Goal: Find specific page/section: Find specific page/section

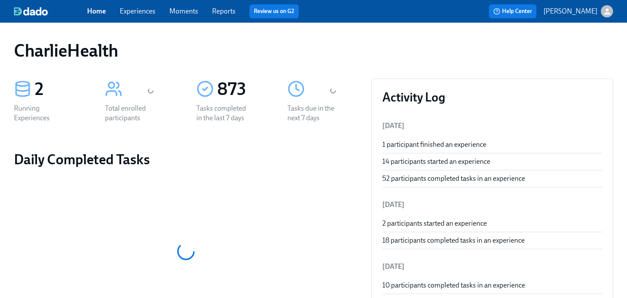
click at [153, 17] on div "Home Experiences Moments Reports Review us on G2" at bounding box center [218, 11] width 263 height 14
click at [141, 14] on link "Experiences" at bounding box center [138, 11] width 36 height 8
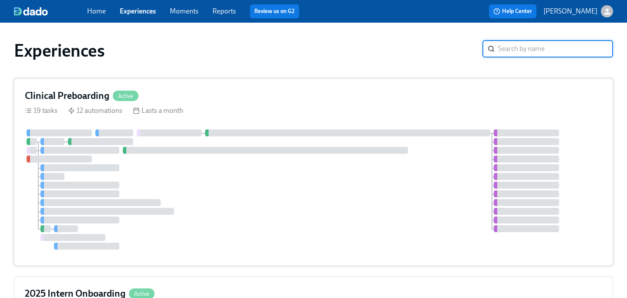
scroll to position [162, 0]
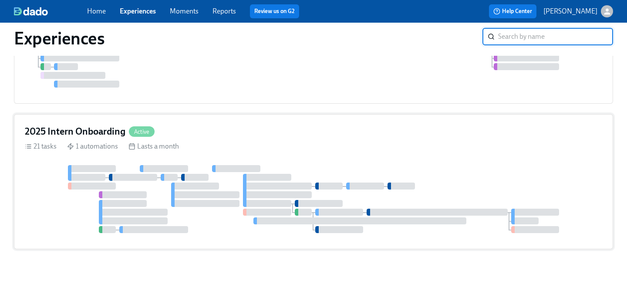
click at [171, 136] on div "2025 Intern Onboarding Active" at bounding box center [313, 131] width 577 height 13
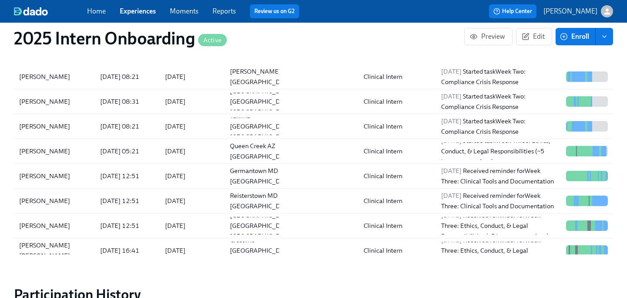
scroll to position [838, 0]
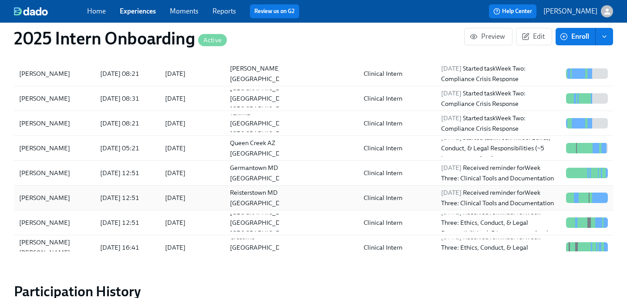
click at [44, 199] on div "[PERSON_NAME]" at bounding box center [45, 197] width 58 height 10
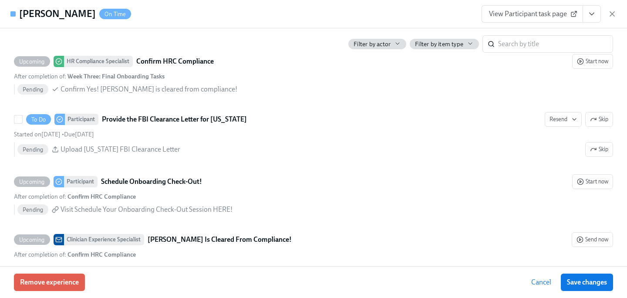
scroll to position [1876, 0]
